Goal: Transaction & Acquisition: Book appointment/travel/reservation

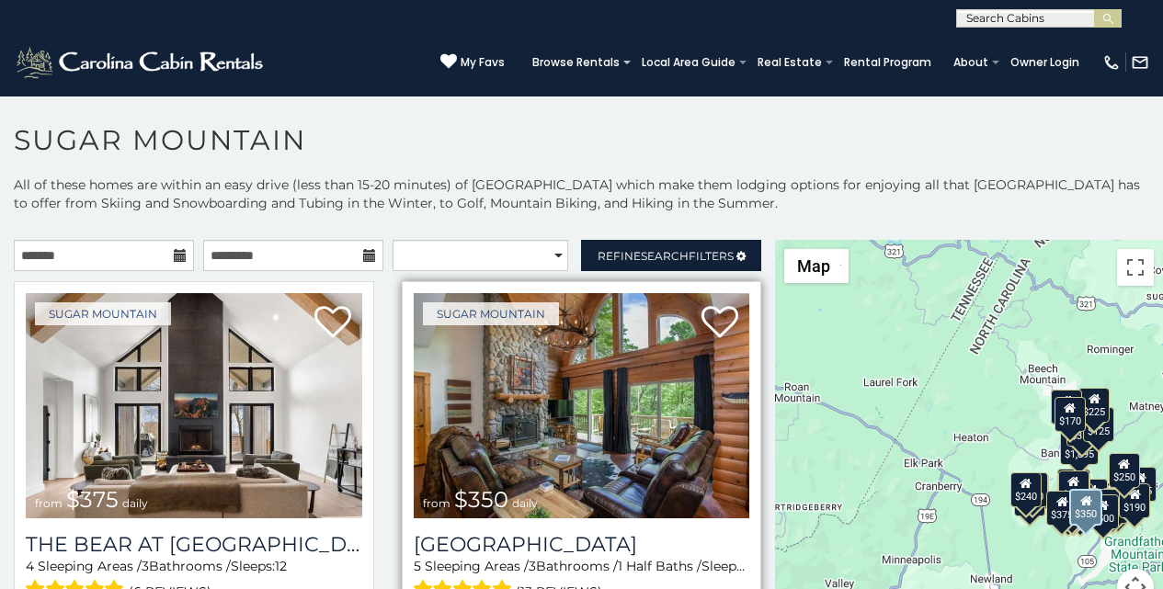
click at [414, 586] on span at bounding box center [463, 590] width 99 height 29
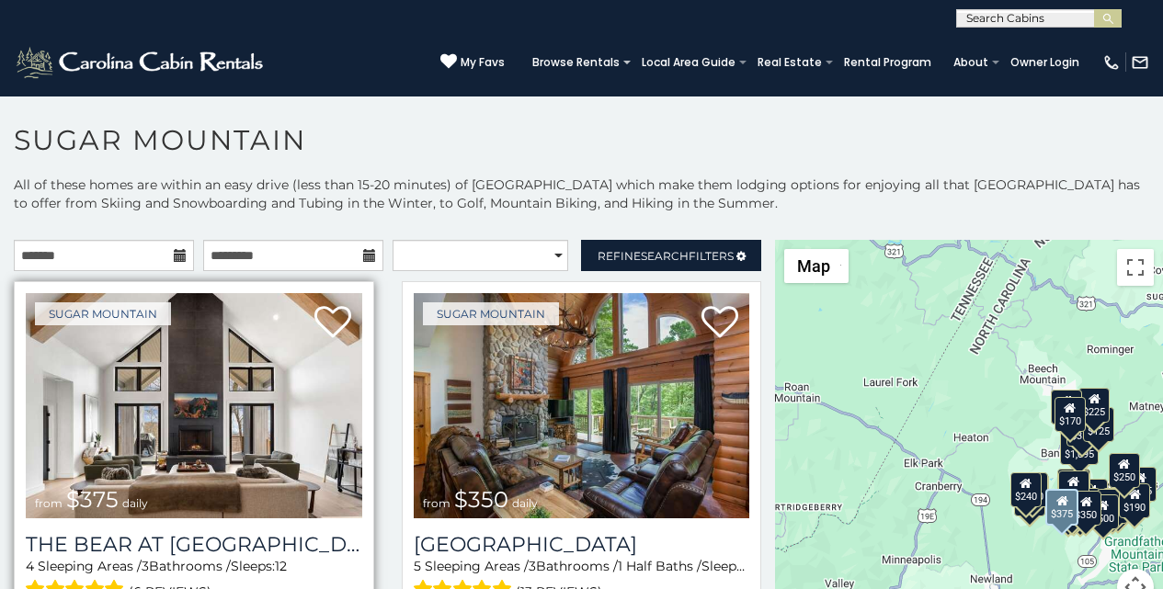
click at [25, 585] on div "Sugar Mountain from $375 daily The Bear At Sugar Mountain 4 Sleeping Areas / 3 …" at bounding box center [194, 469] width 360 height 377
click at [85, 585] on span at bounding box center [75, 590] width 99 height 29
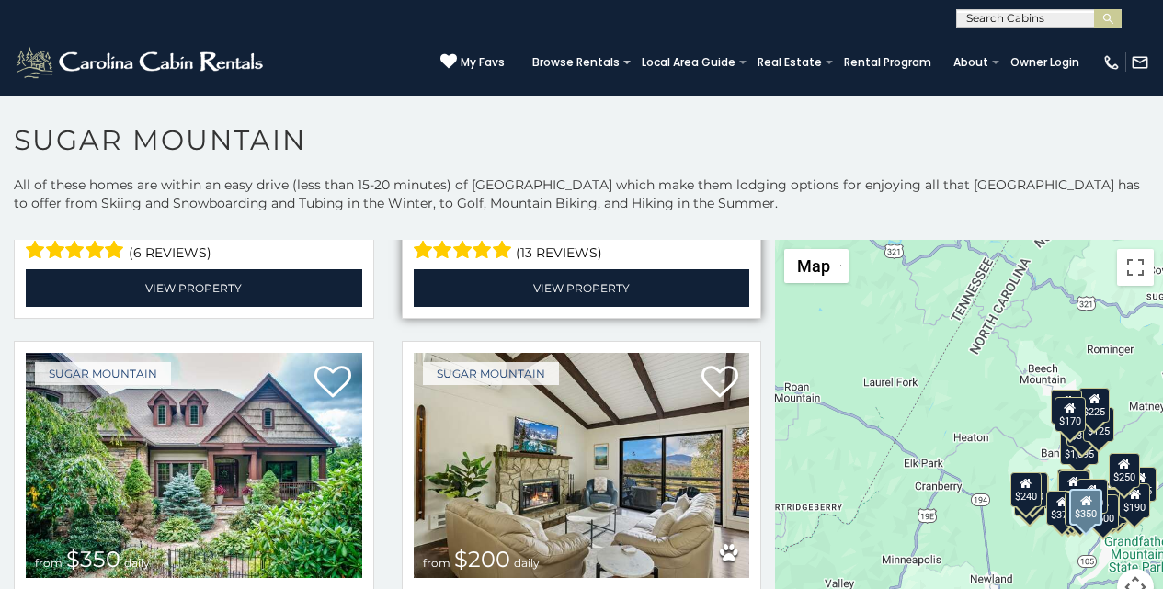
scroll to position [7, 0]
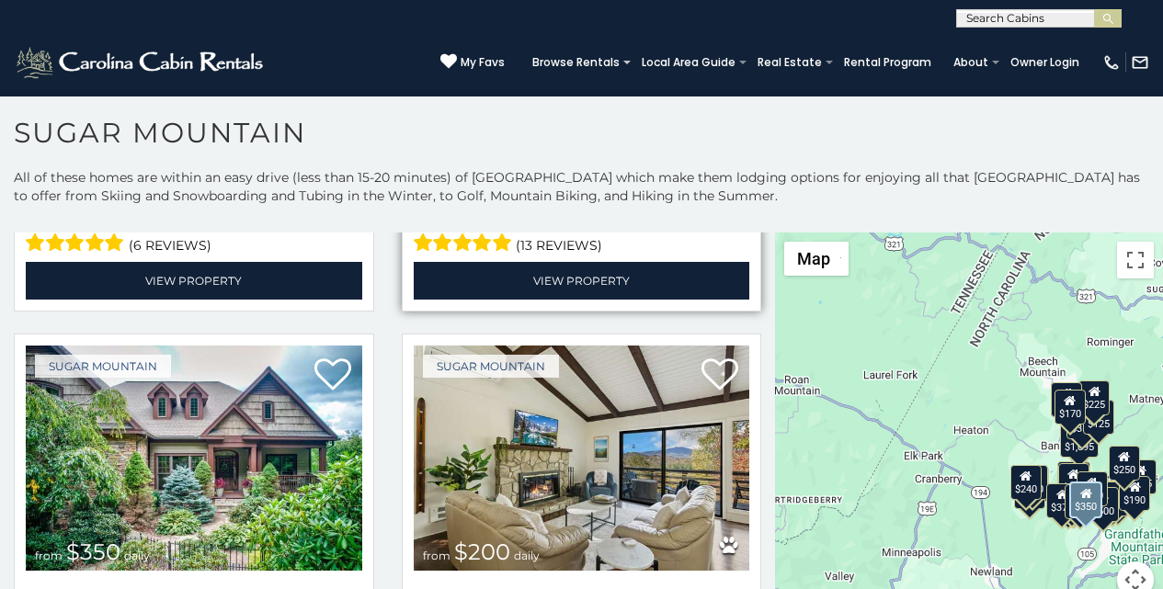
click at [419, 242] on span at bounding box center [463, 243] width 99 height 29
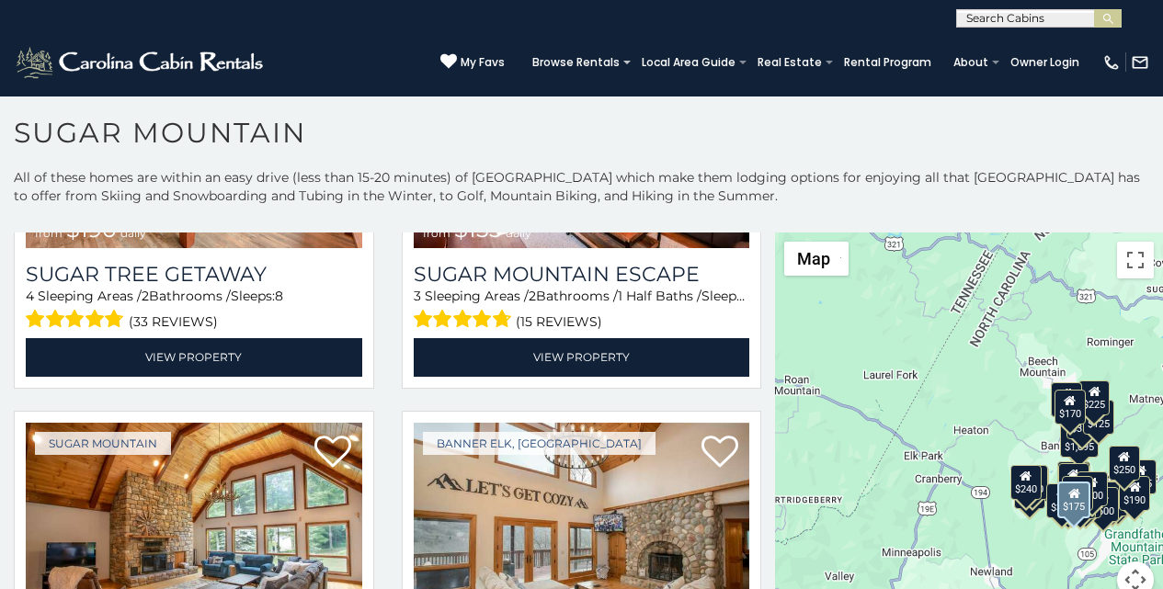
scroll to position [1880, 0]
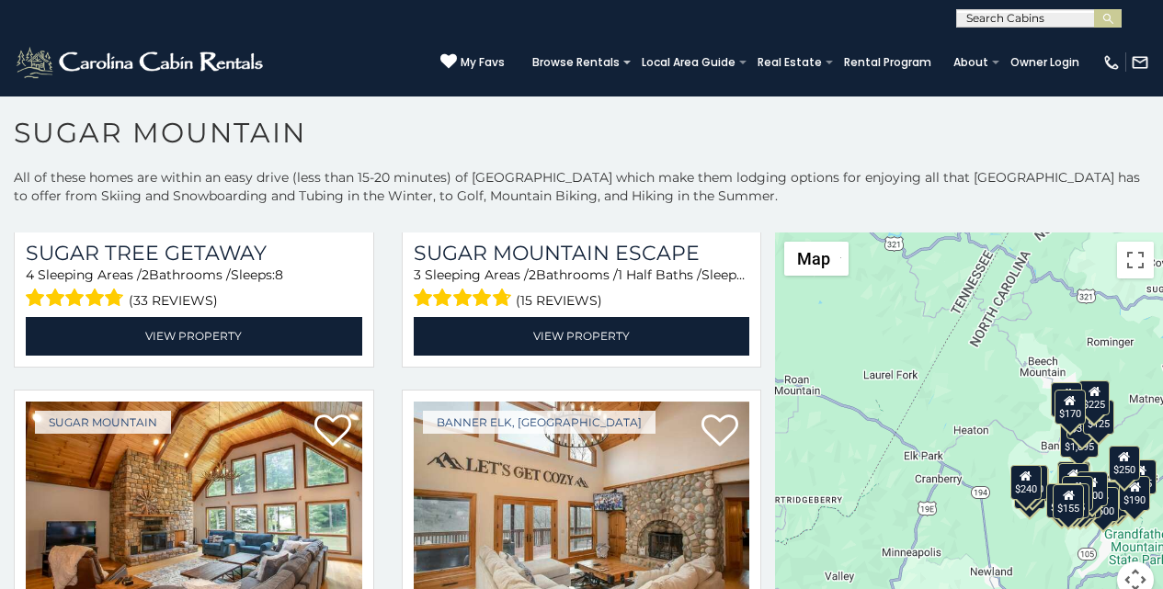
click at [412, 4] on div "**********" at bounding box center [581, 14] width 1163 height 28
click at [1098, 13] on button "submit" at bounding box center [1108, 18] width 28 height 18
